Goal: Consume media (video, audio): Consume media (video, audio)

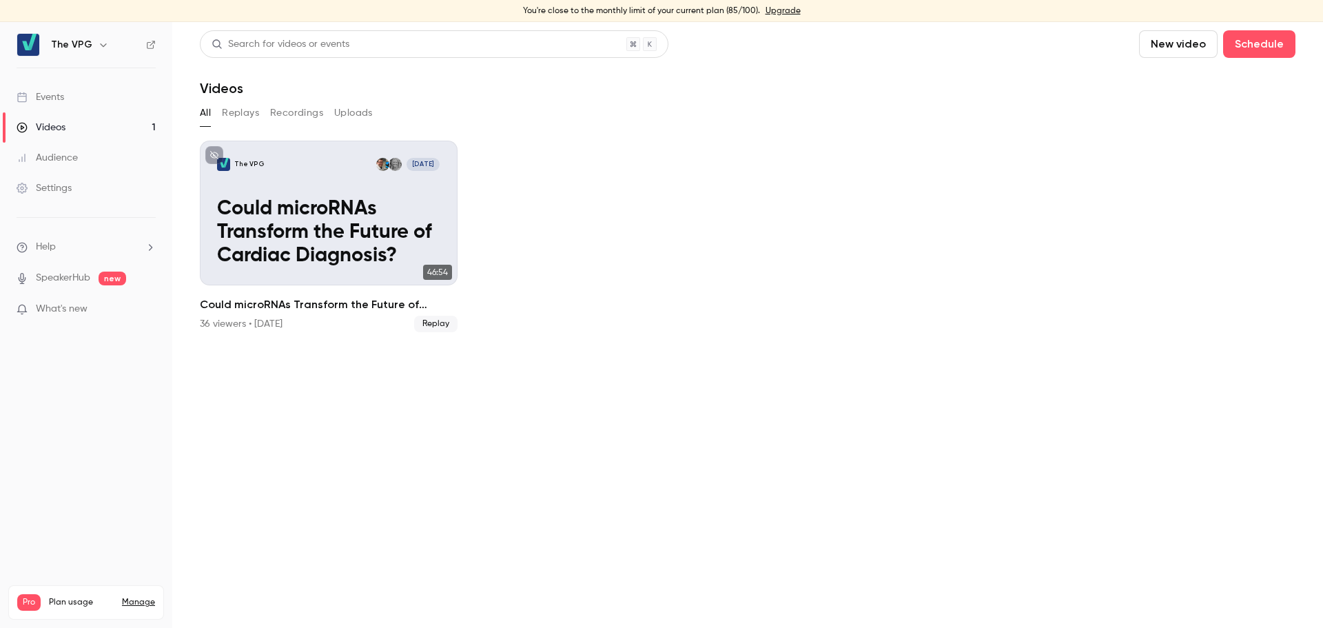
click at [69, 128] on link "Videos 1" at bounding box center [86, 127] width 172 height 30
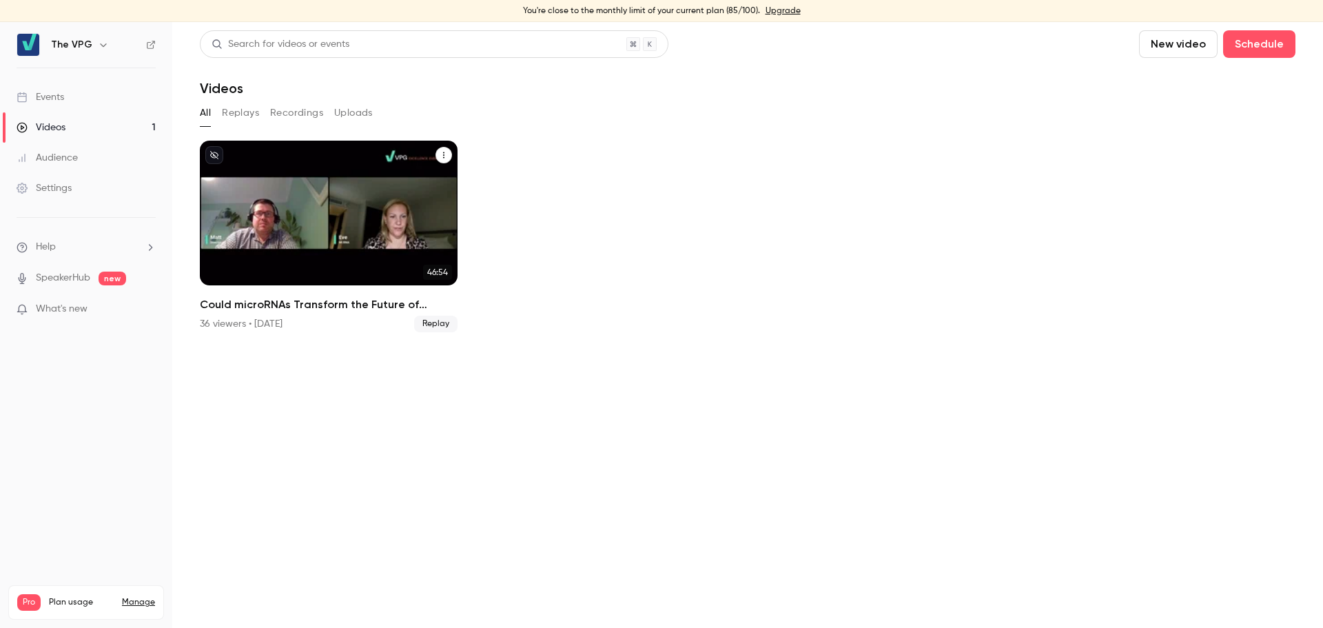
click at [346, 187] on div "The VPG [DATE] Could microRNAs Transform the Future of Cardiac Diagnosis?" at bounding box center [329, 213] width 258 height 145
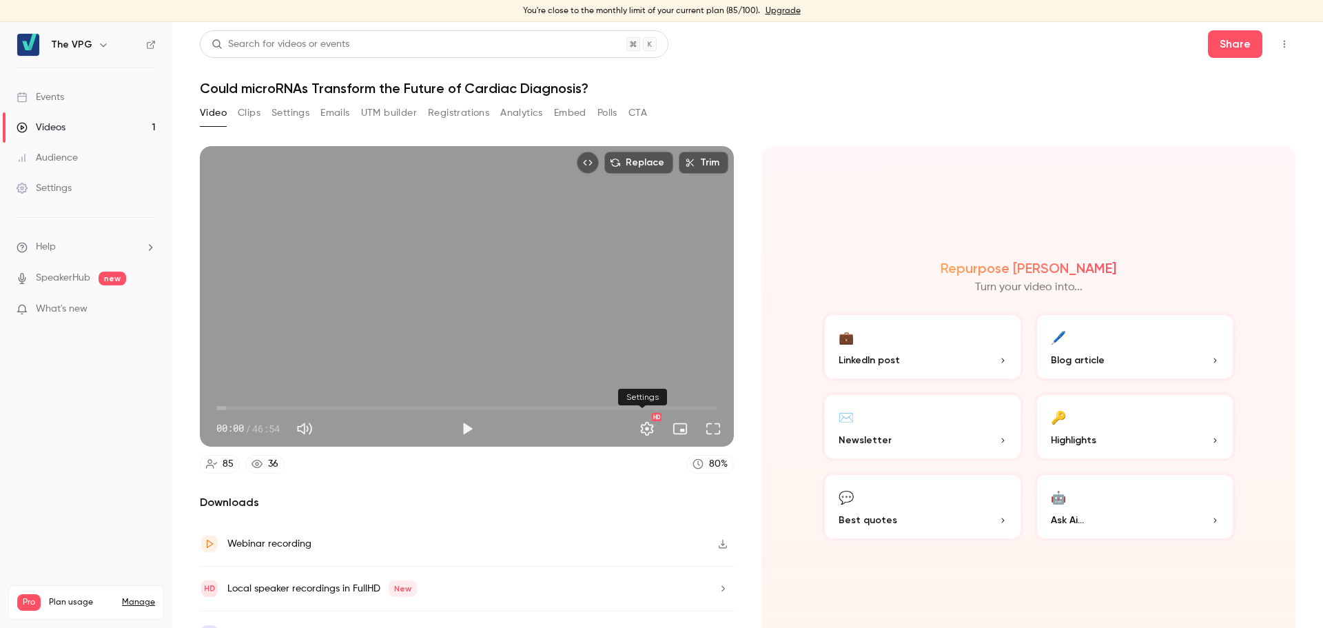
click at [645, 430] on button "Settings" at bounding box center [647, 429] width 28 height 28
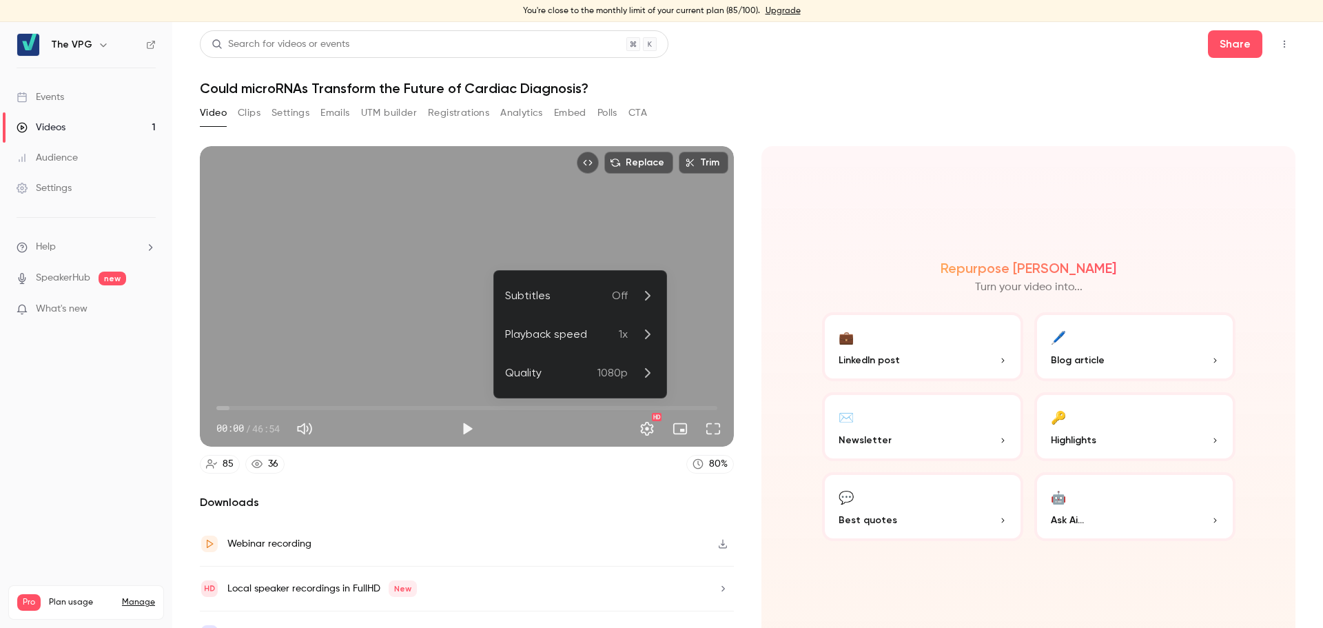
click at [609, 496] on div at bounding box center [661, 314] width 1323 height 628
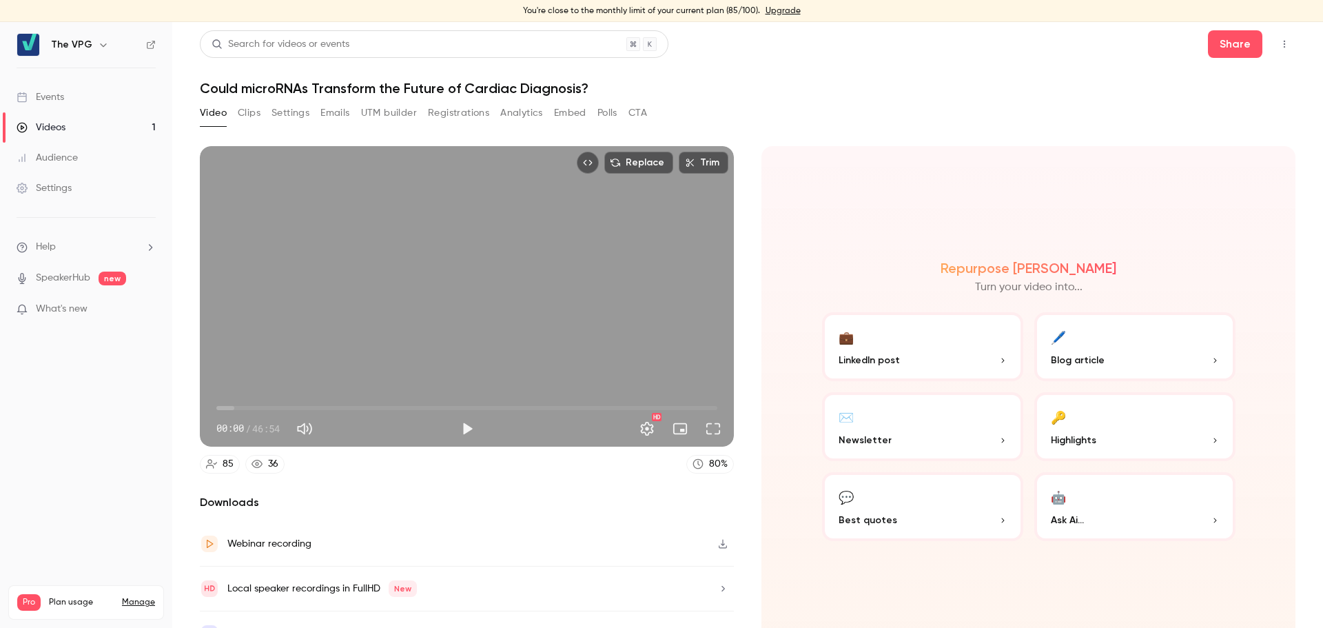
click at [1279, 43] on icon "Top Bar Actions" at bounding box center [1284, 44] width 11 height 10
click at [910, 108] on div at bounding box center [661, 314] width 1323 height 628
click at [700, 161] on button "Trim" at bounding box center [704, 163] width 50 height 22
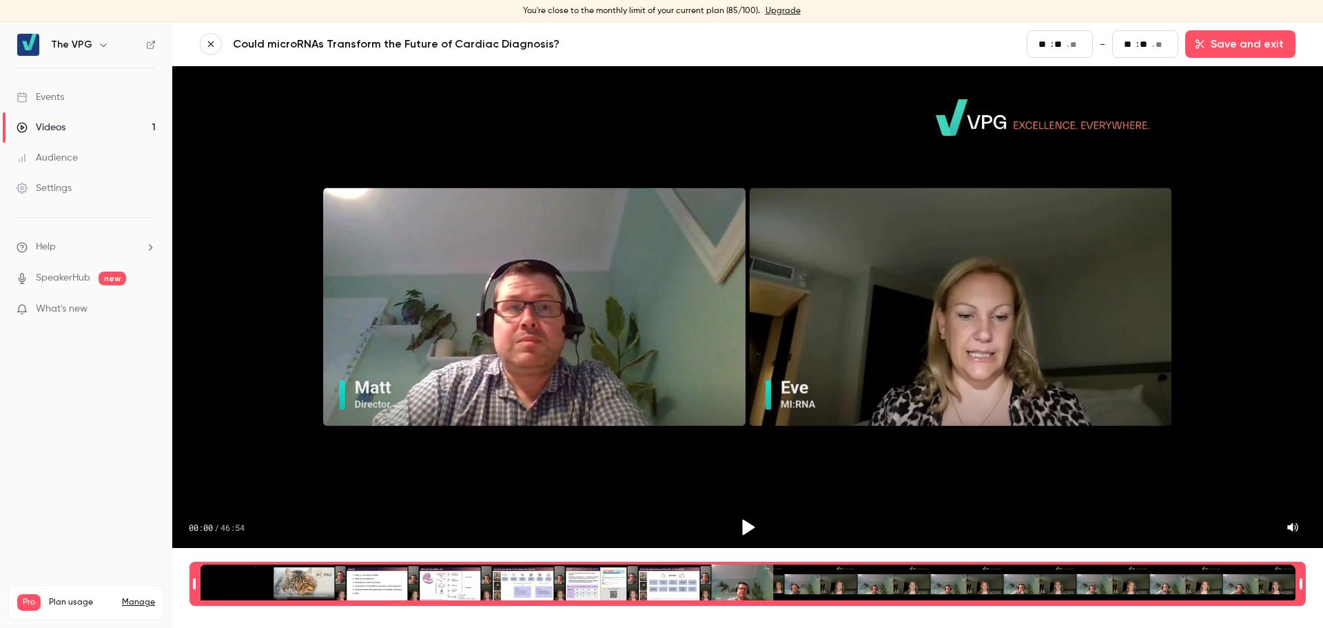
click at [216, 43] on button "button" at bounding box center [211, 44] width 22 height 22
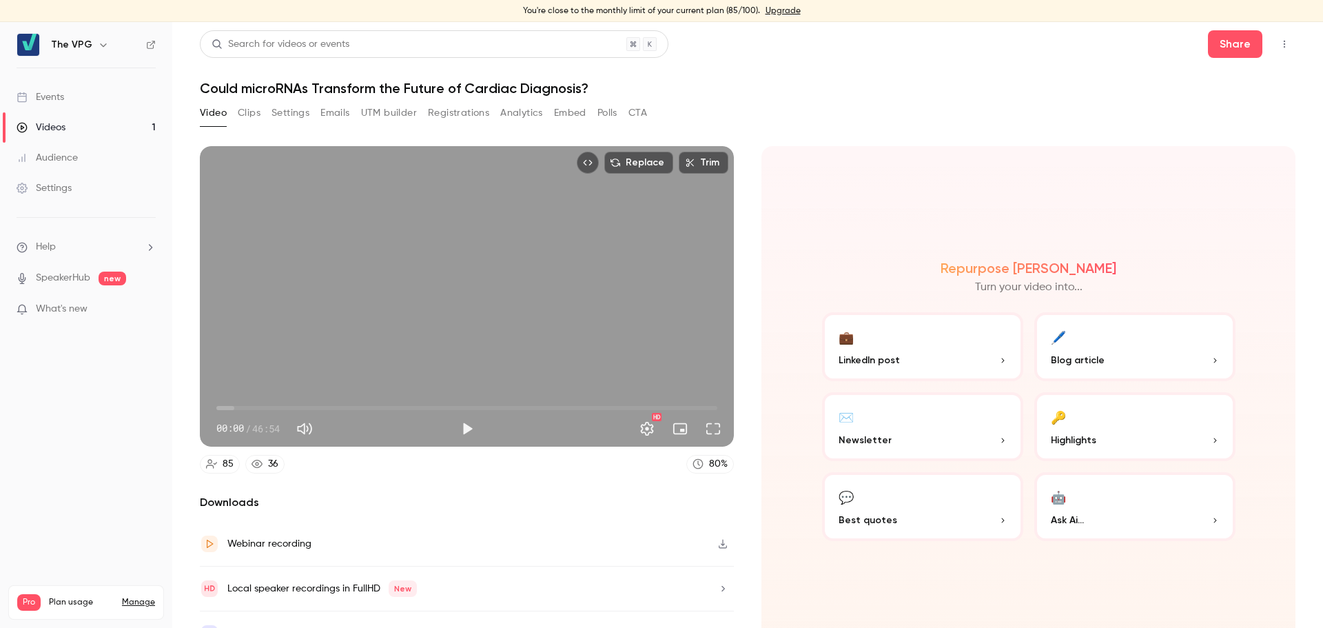
click at [712, 543] on button "button" at bounding box center [723, 544] width 22 height 22
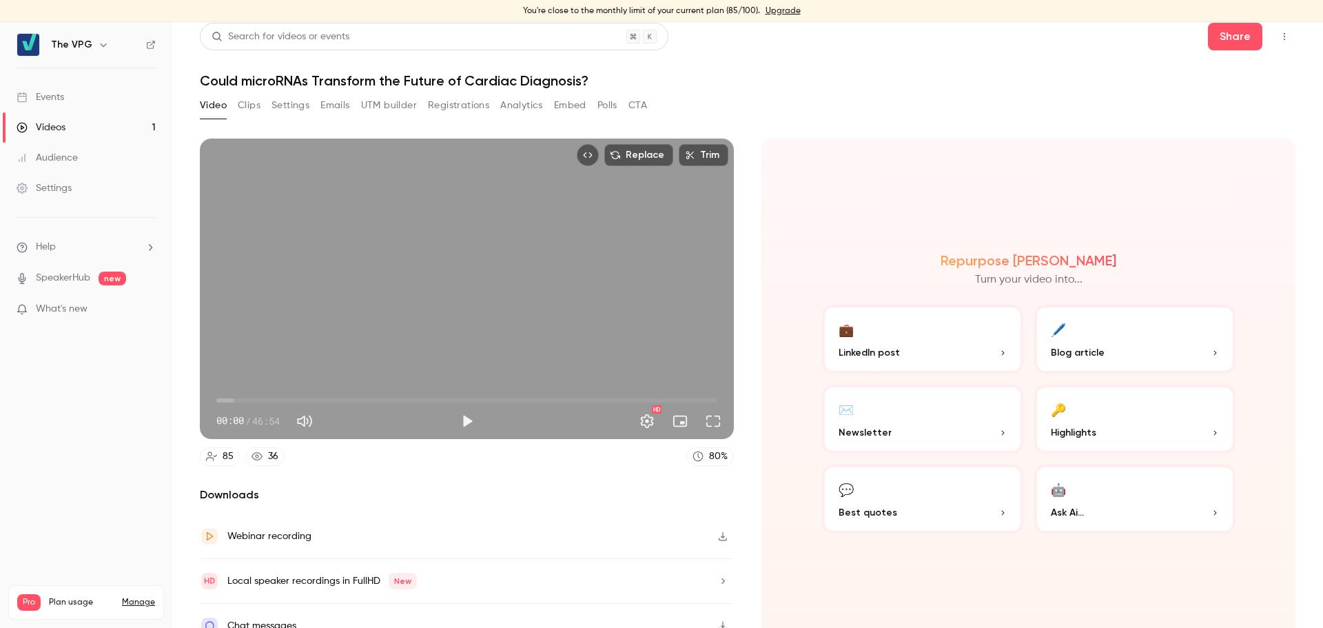
scroll to position [25, 0]
